Goal: Task Accomplishment & Management: Use online tool/utility

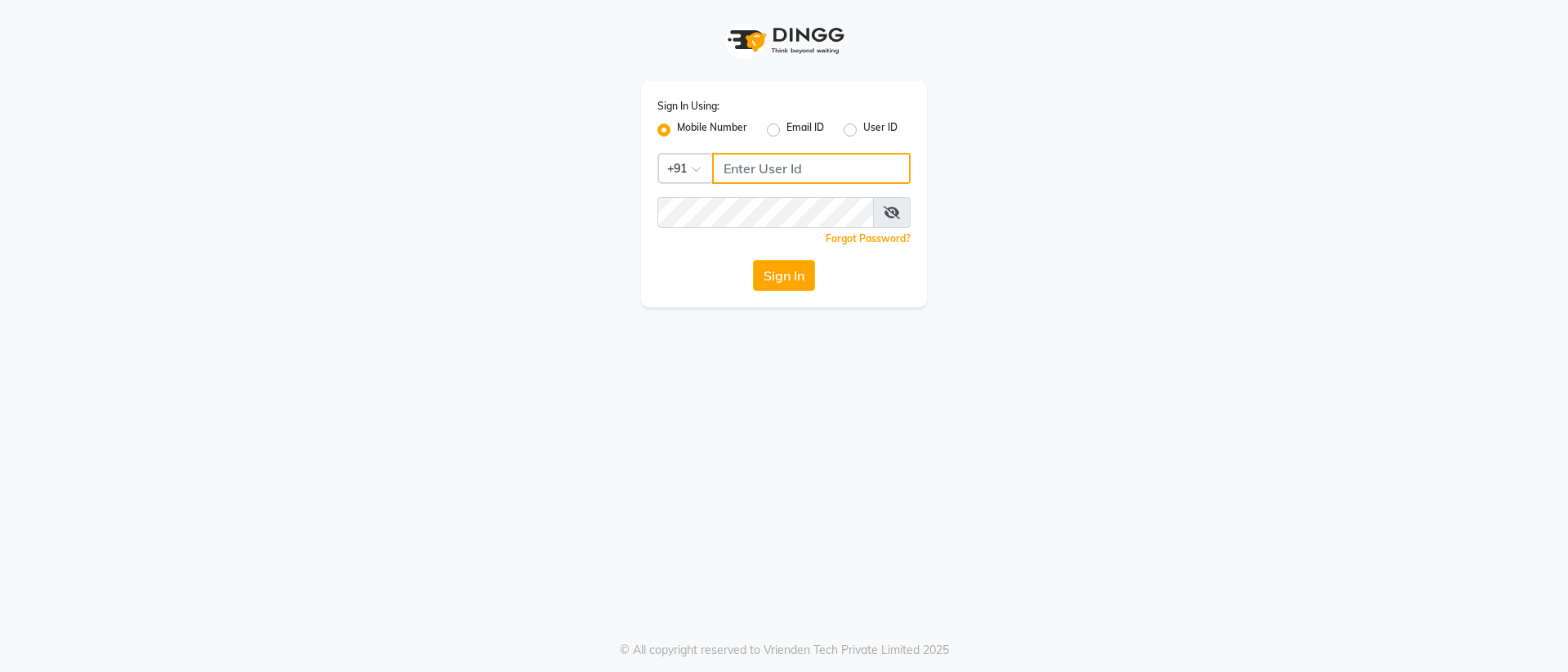
click at [738, 164] on input "Username" at bounding box center [811, 168] width 198 height 31
click at [753, 259] on button "Sign In" at bounding box center [784, 274] width 62 height 31
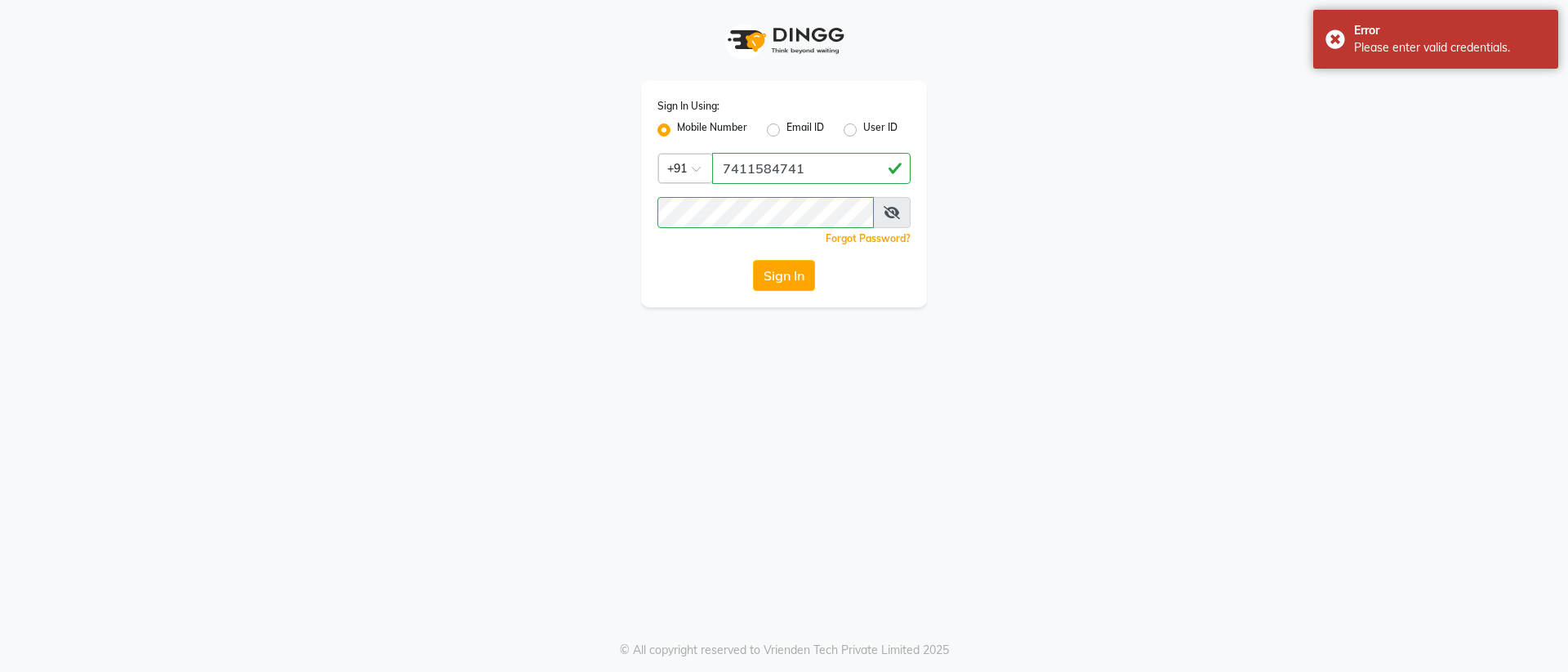
click at [886, 218] on icon at bounding box center [892, 212] width 16 height 13
click at [886, 218] on icon at bounding box center [893, 212] width 15 height 13
click at [886, 218] on icon at bounding box center [892, 212] width 16 height 13
click at [886, 218] on icon at bounding box center [893, 212] width 15 height 13
click at [807, 167] on input "7411584741" at bounding box center [811, 168] width 198 height 31
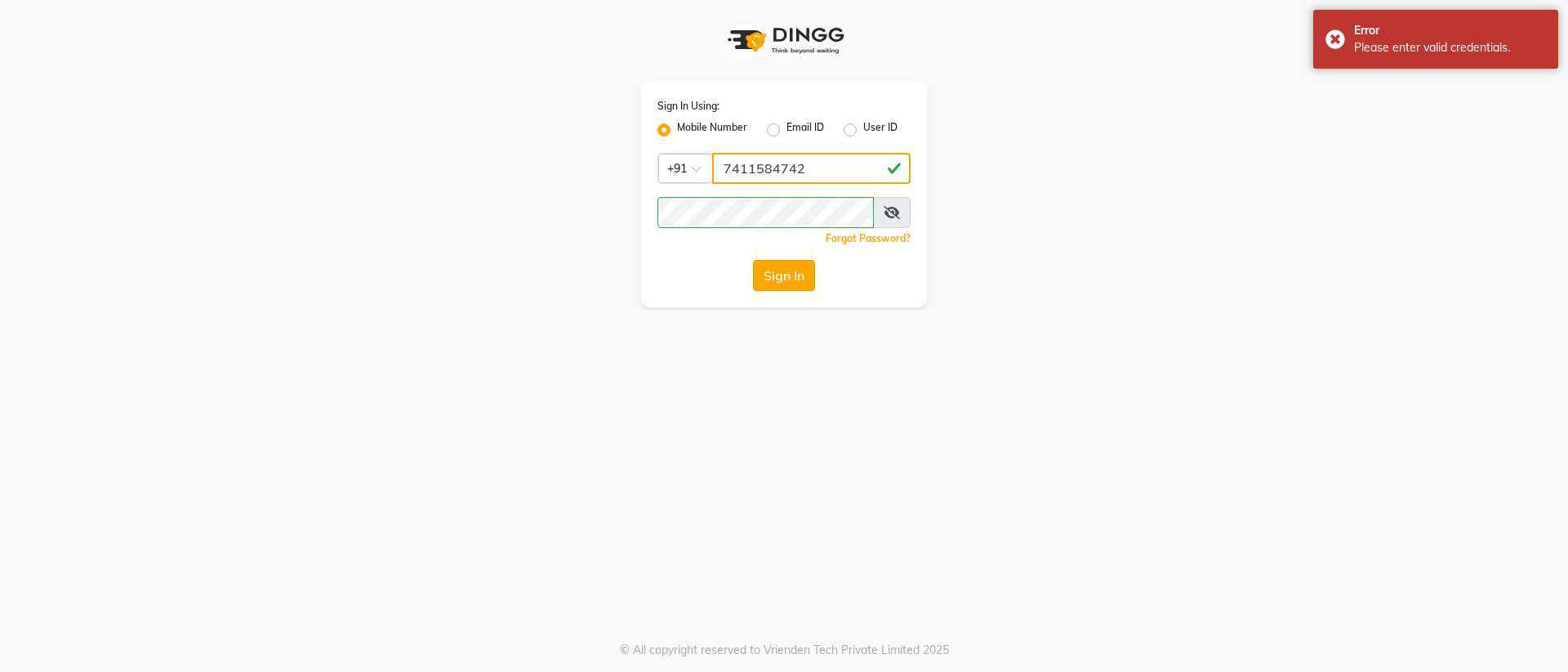
type input "7411584742"
click at [760, 265] on button "Sign In" at bounding box center [784, 274] width 62 height 31
